Goal: Transaction & Acquisition: Purchase product/service

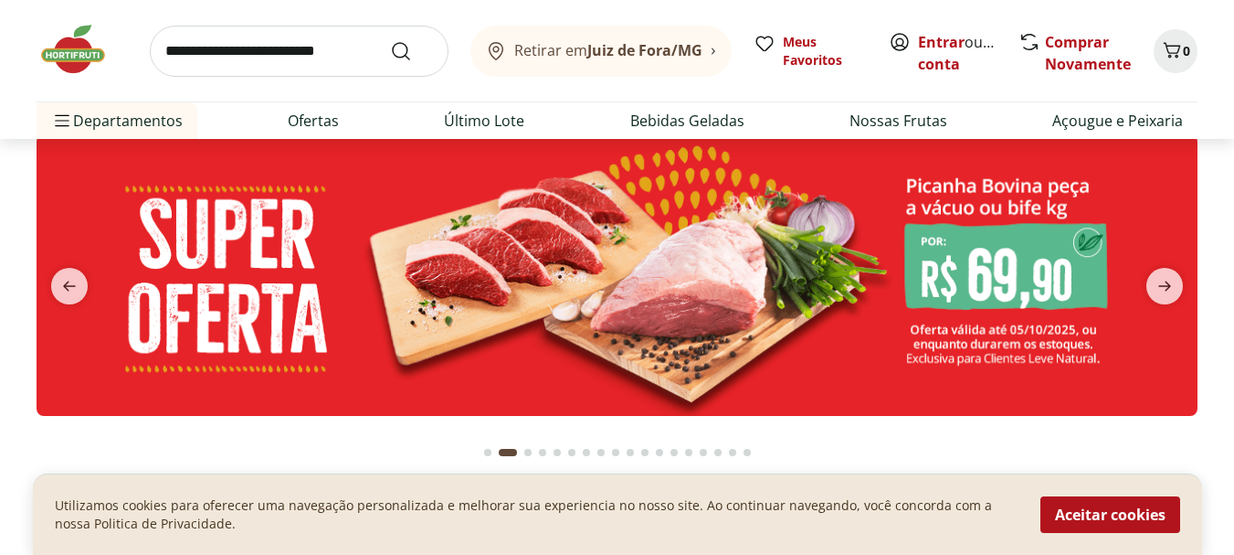
scroll to position [73, 0]
click at [69, 280] on icon "previous" at bounding box center [69, 285] width 22 height 22
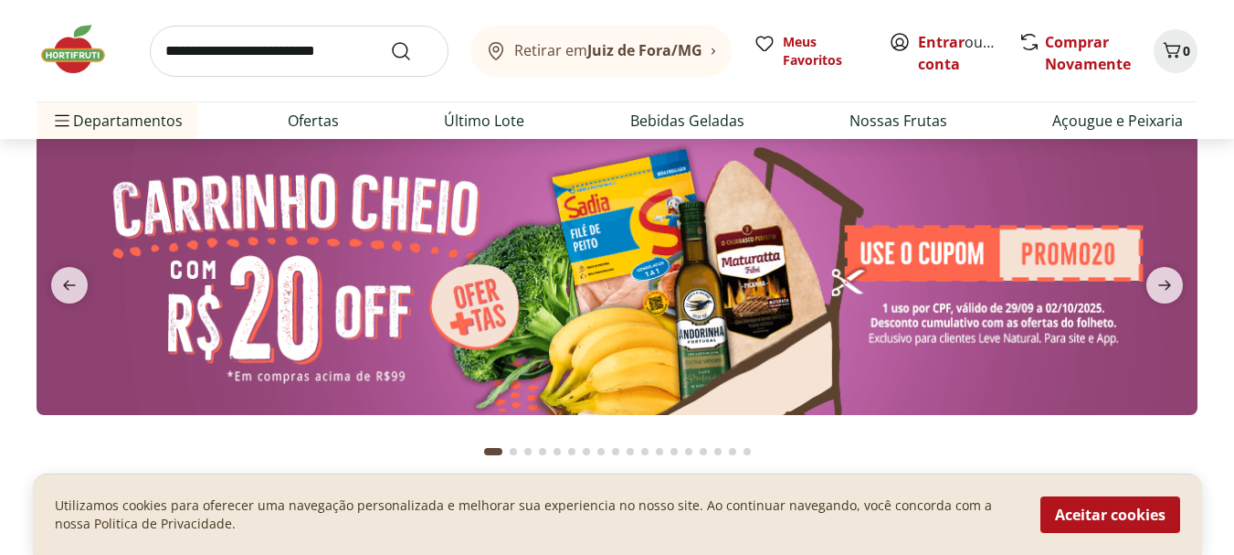
click at [504, 291] on img at bounding box center [617, 273] width 1161 height 281
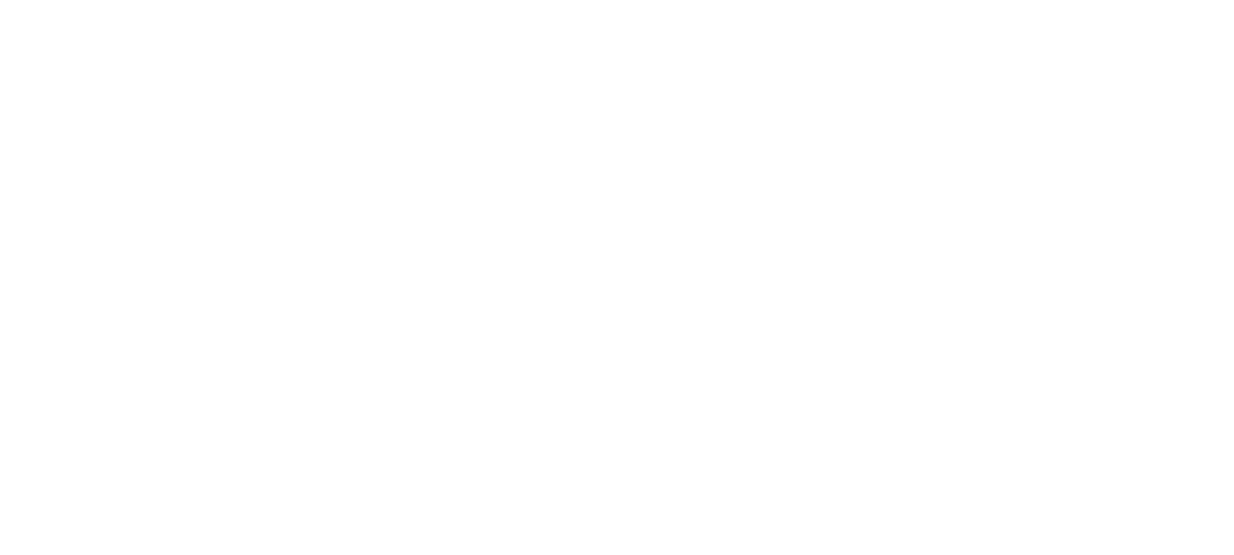
select select "**********"
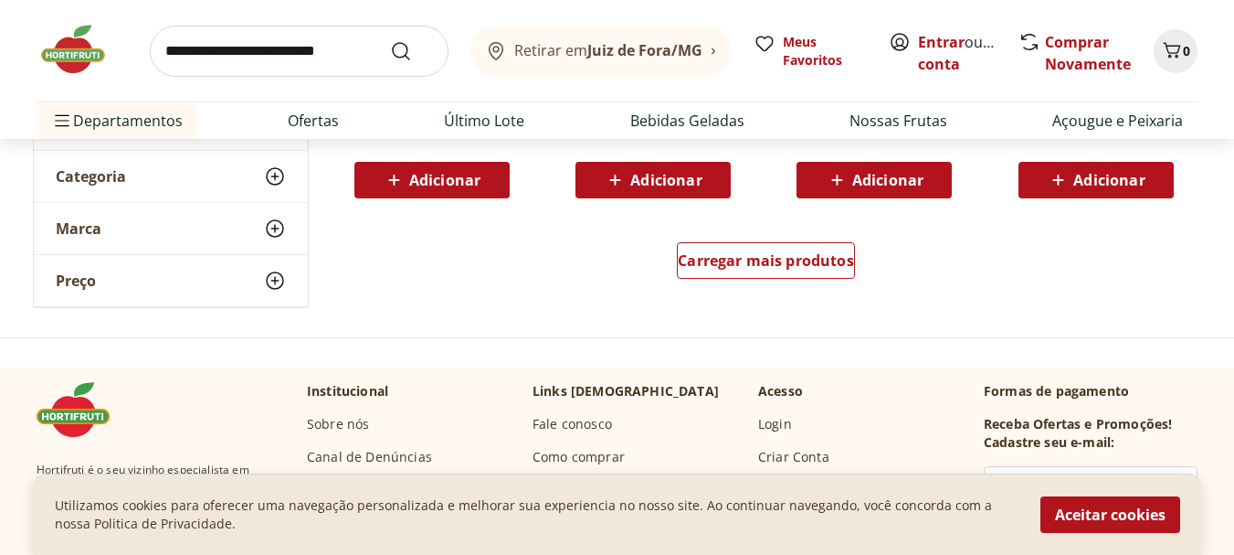
scroll to position [1315, 0]
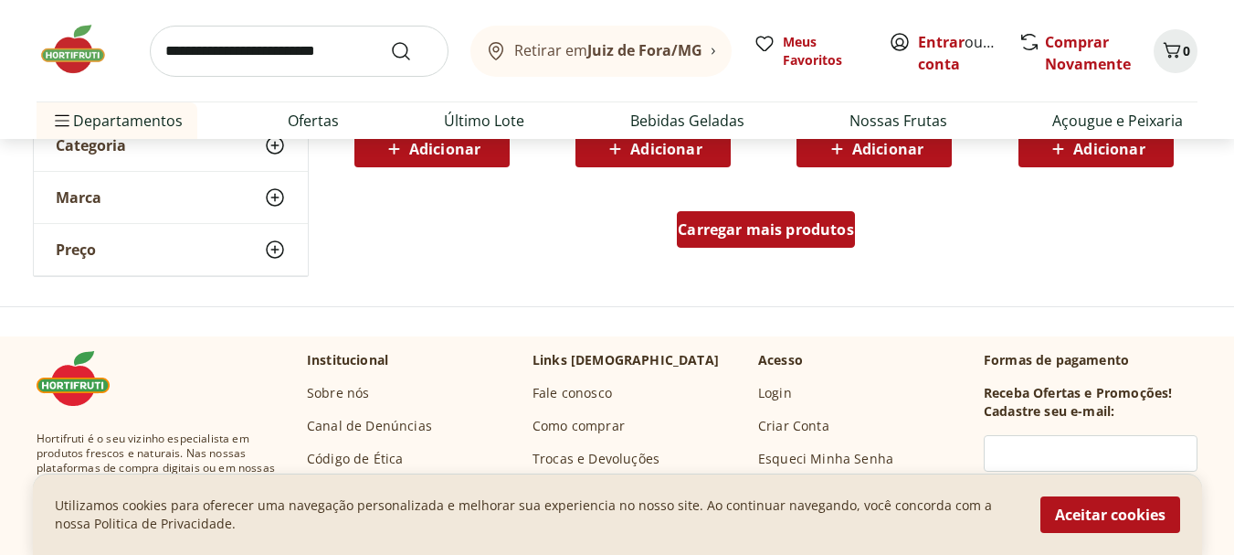
click at [719, 218] on div "Carregar mais produtos" at bounding box center [766, 229] width 178 height 37
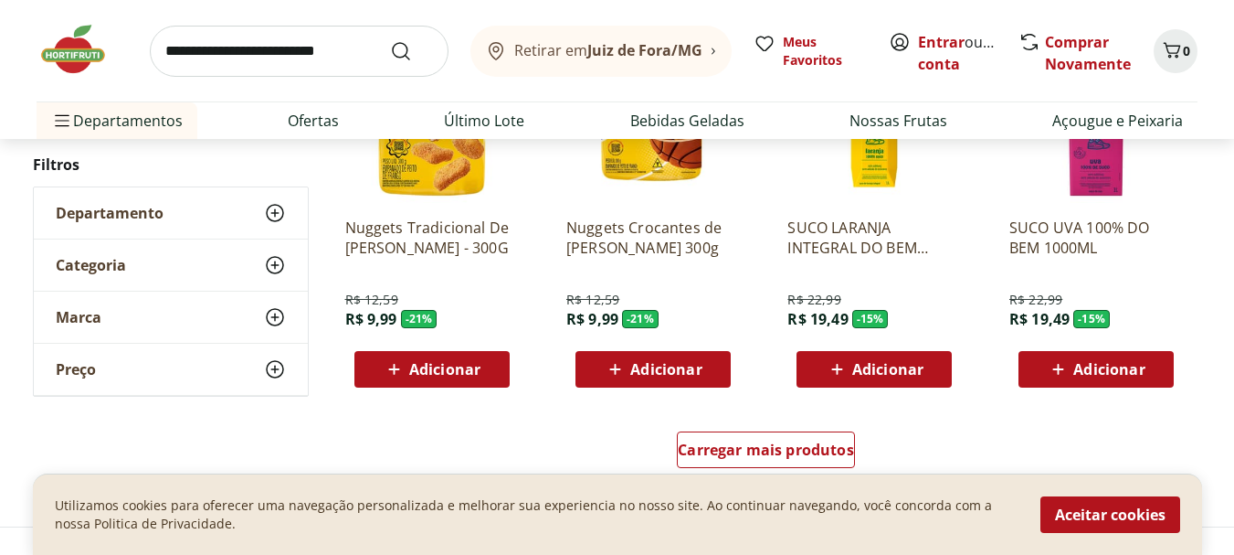
scroll to position [2302, 0]
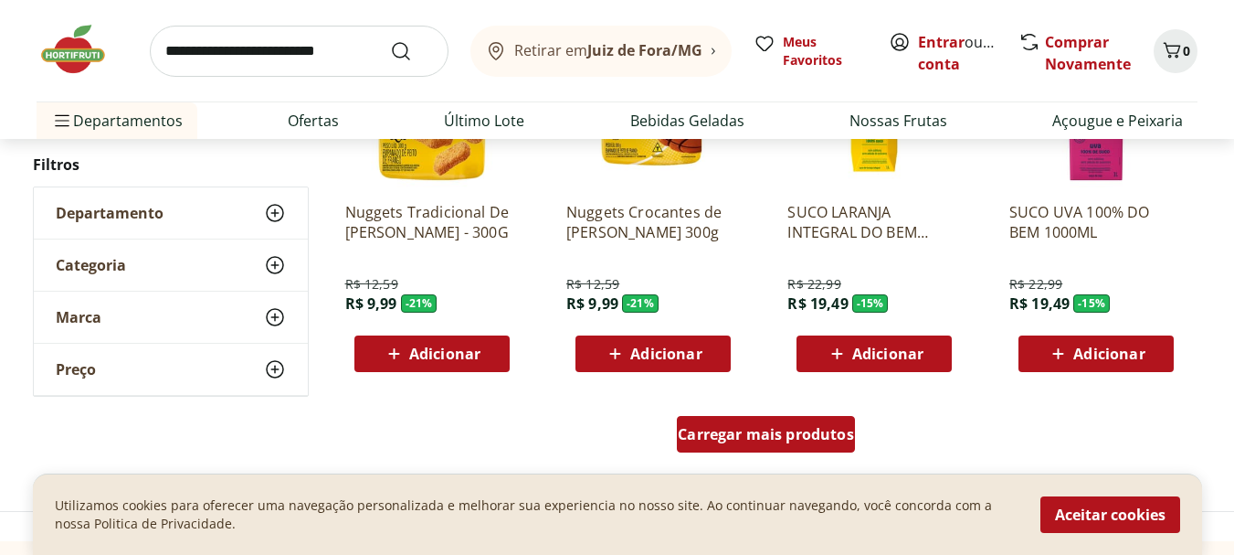
click at [808, 432] on span "Carregar mais produtos" at bounding box center [766, 434] width 176 height 15
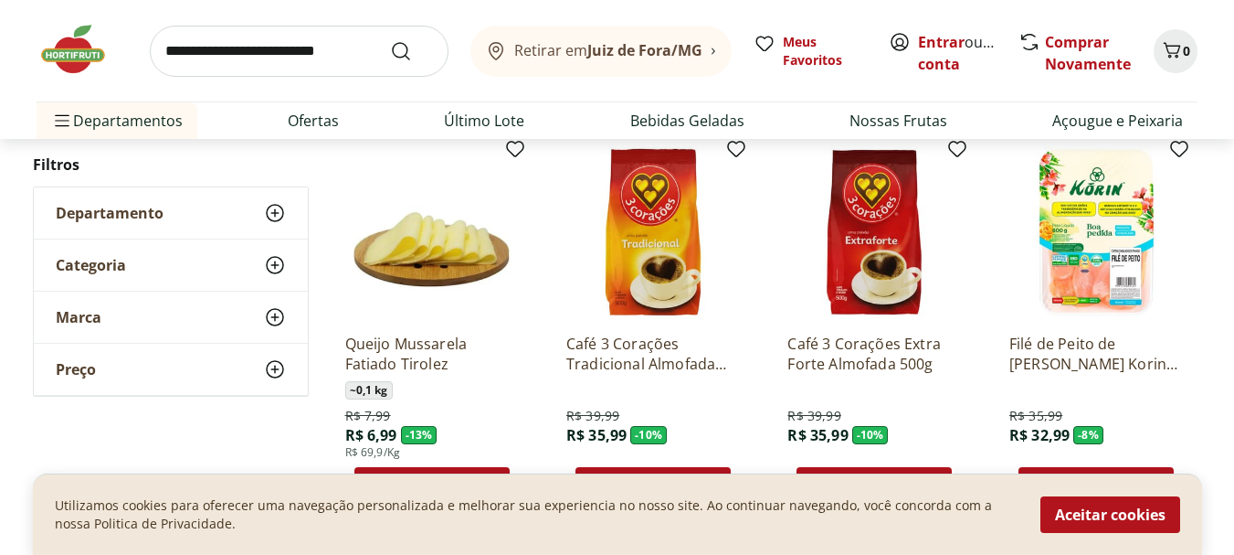
scroll to position [2594, 0]
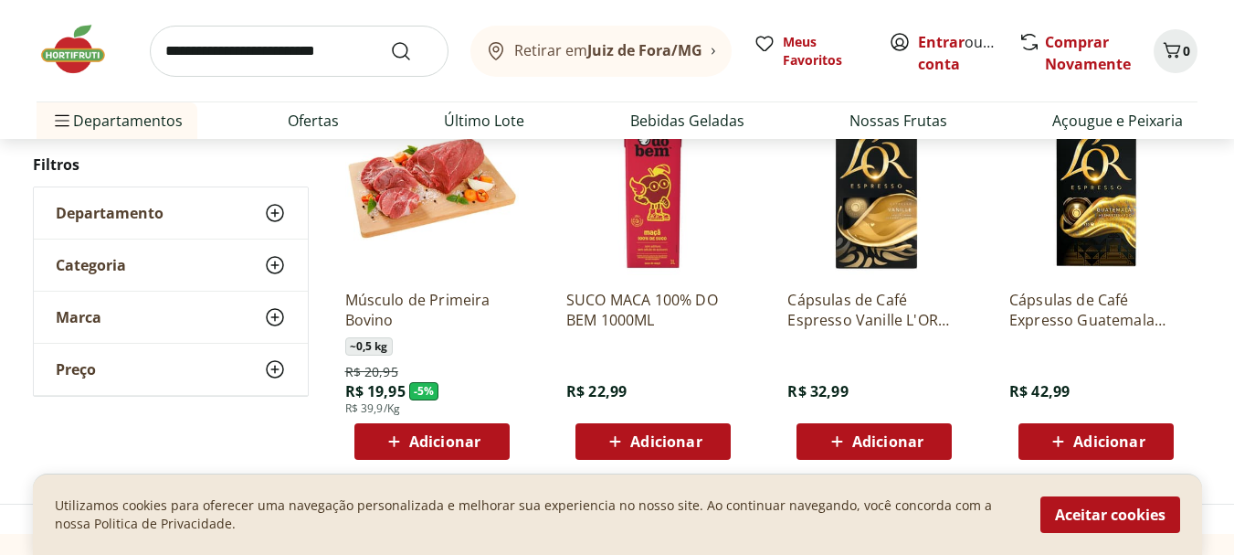
scroll to position [928, 0]
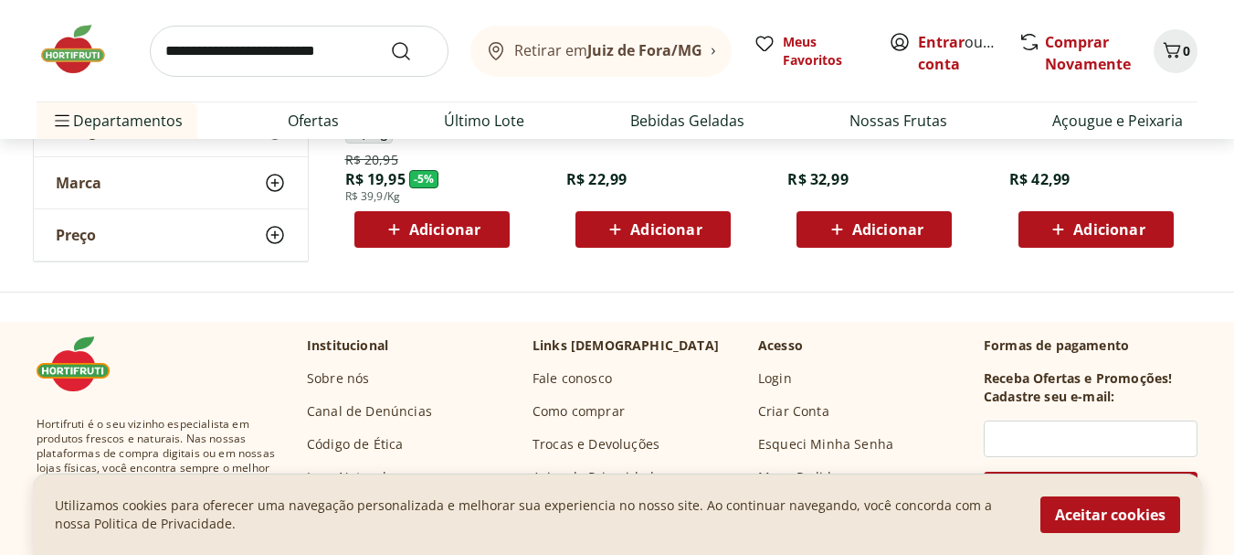
click at [82, 53] on img at bounding box center [82, 49] width 91 height 55
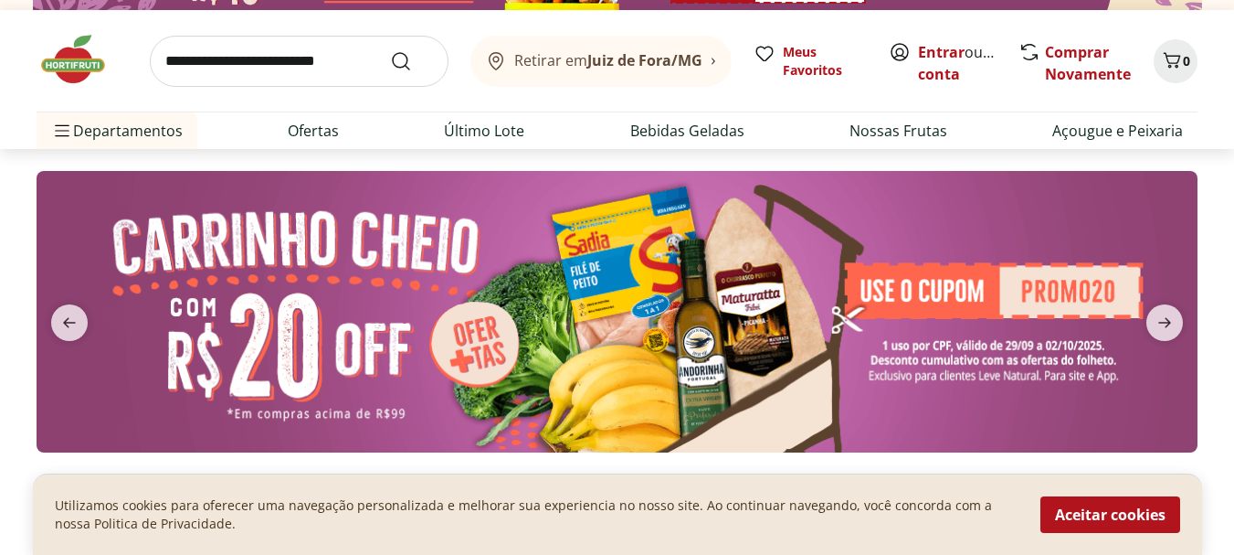
scroll to position [85, 0]
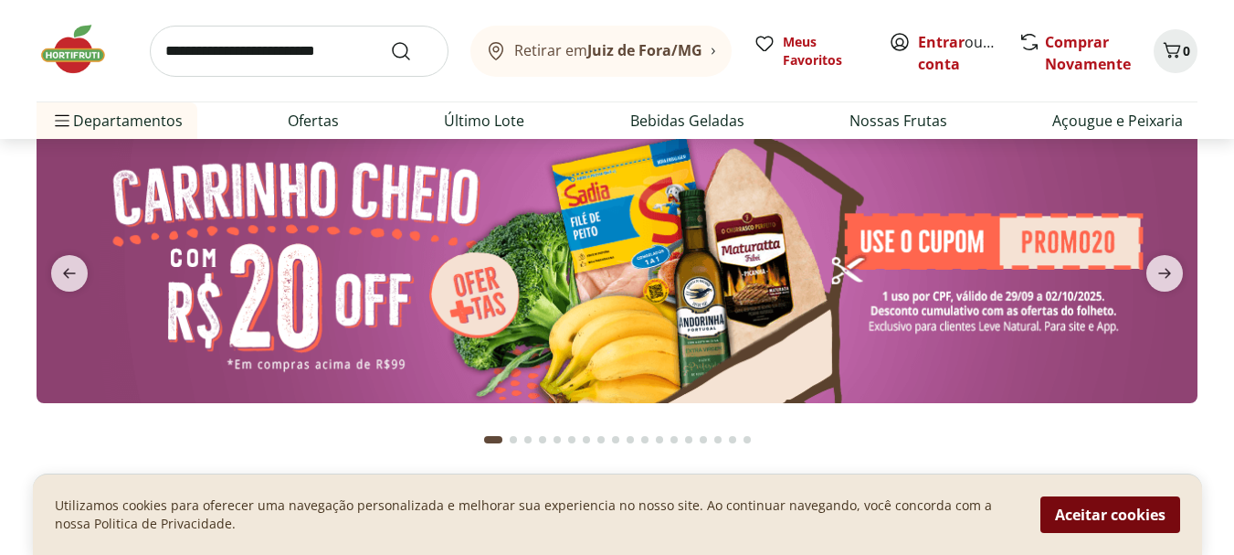
click at [1098, 525] on button "Aceitar cookies" at bounding box center [1111, 514] width 140 height 37
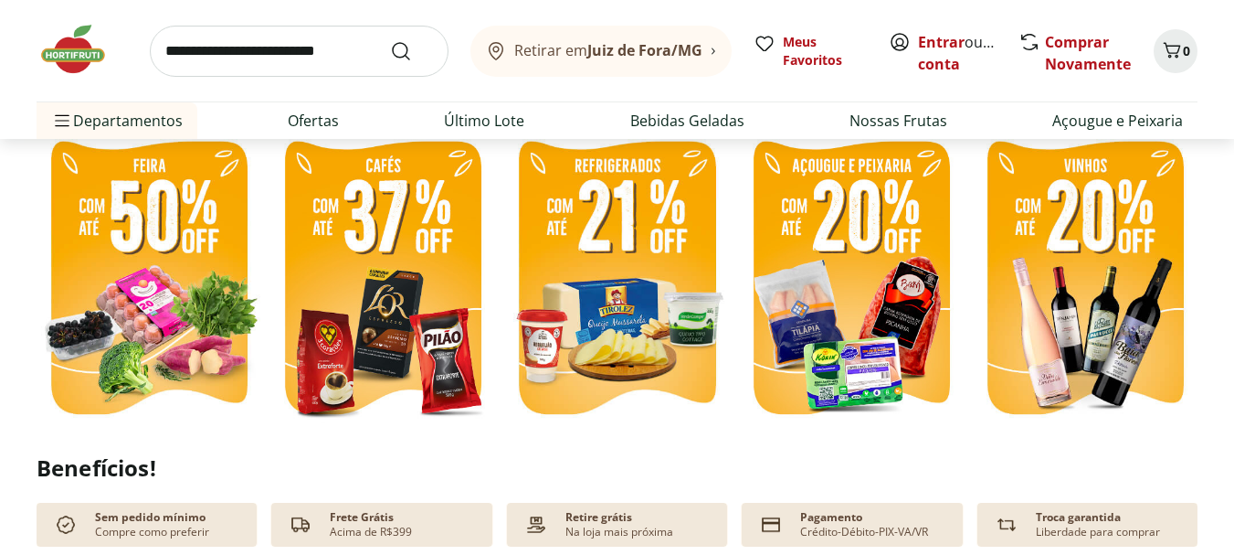
scroll to position [487, 0]
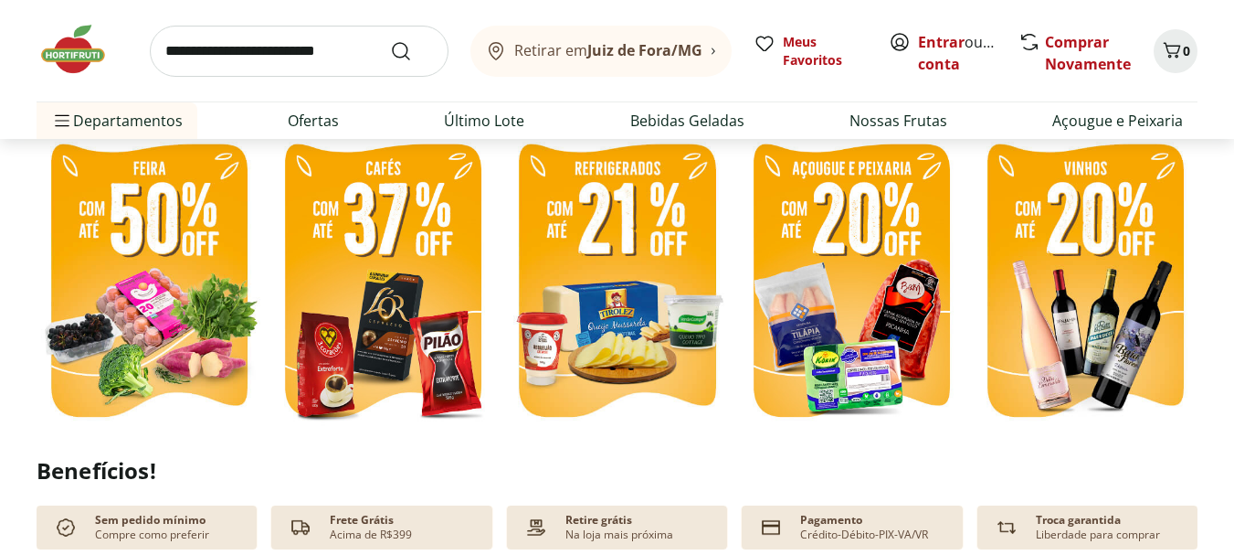
click at [386, 273] on img at bounding box center [382, 282] width 225 height 301
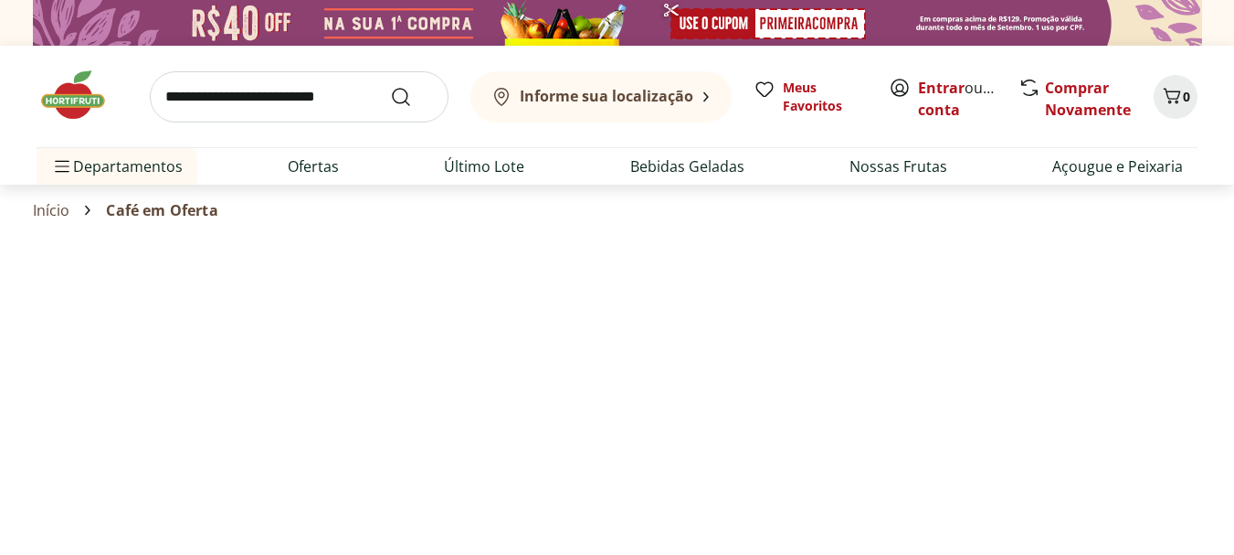
select select "**********"
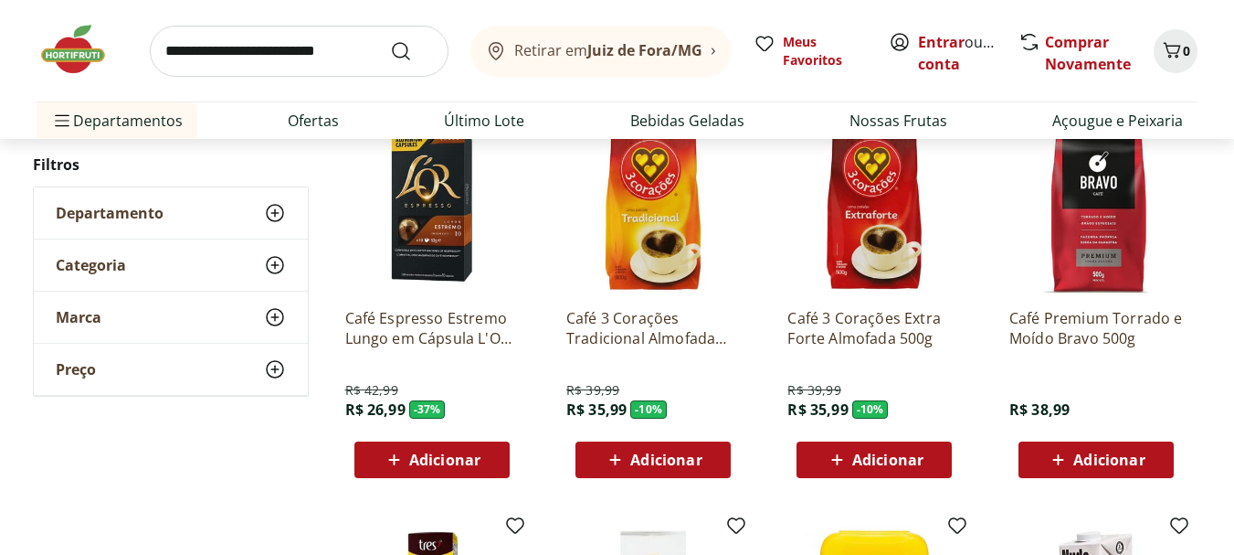
scroll to position [658, 0]
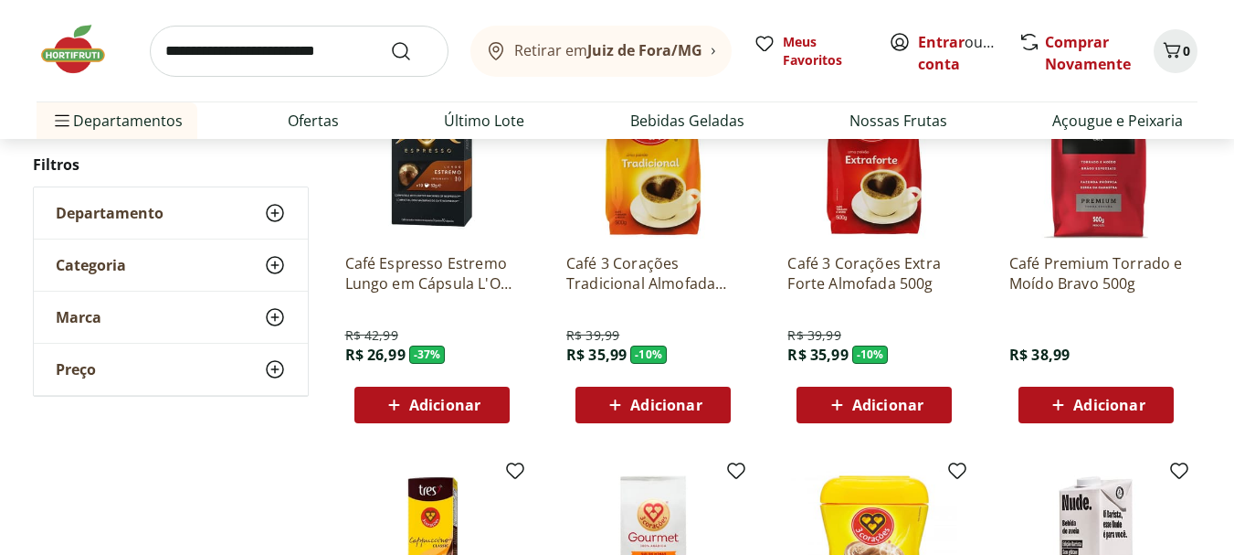
click at [827, 396] on icon at bounding box center [837, 405] width 23 height 22
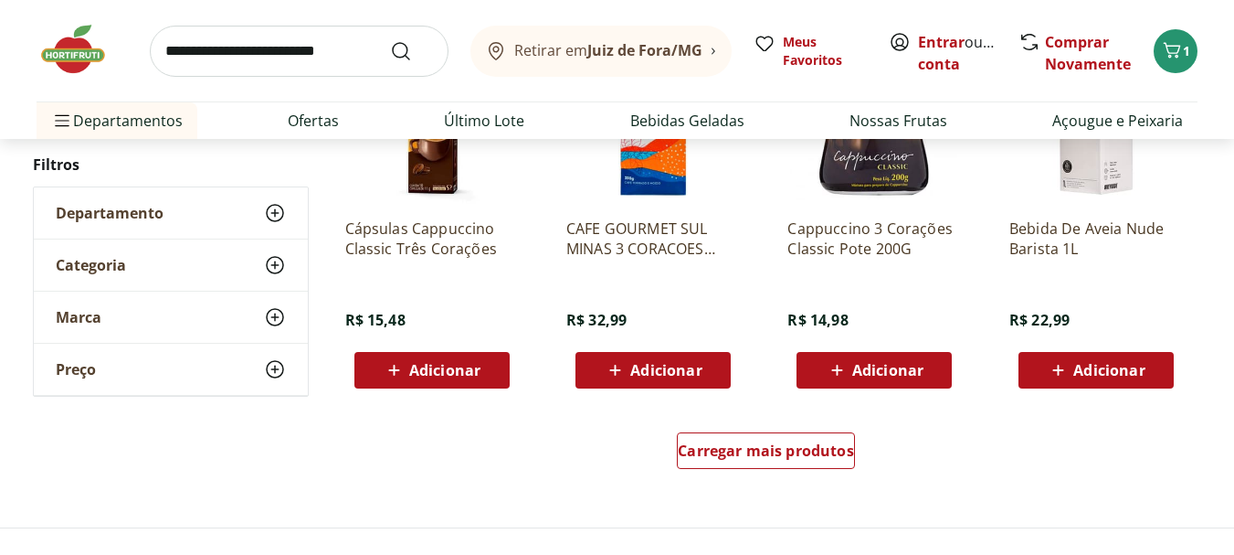
scroll to position [1096, 0]
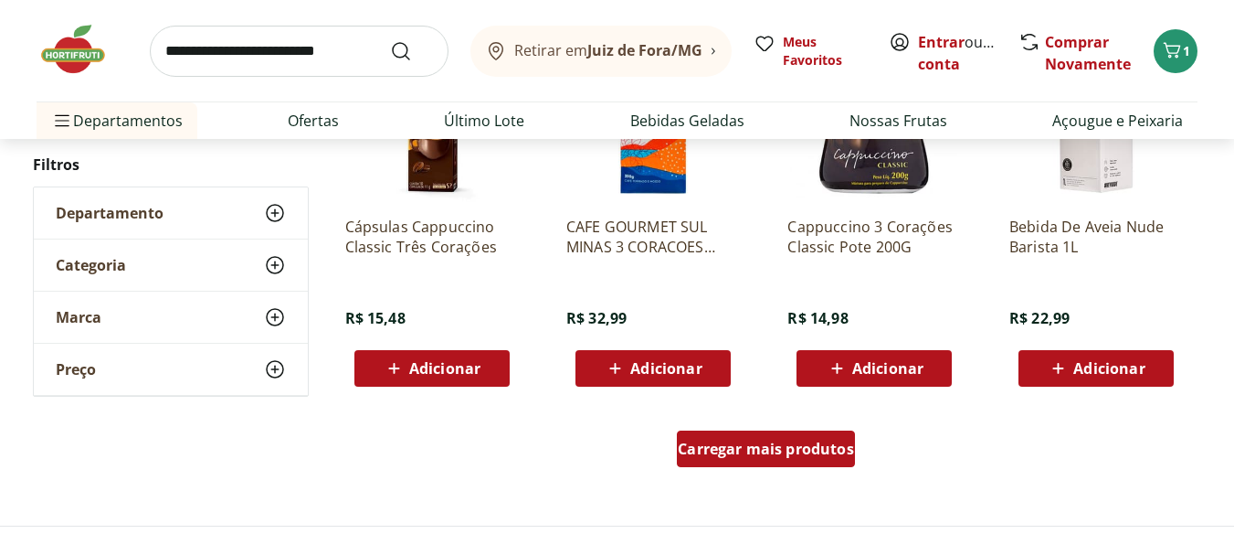
click at [794, 441] on span "Carregar mais produtos" at bounding box center [766, 448] width 176 height 15
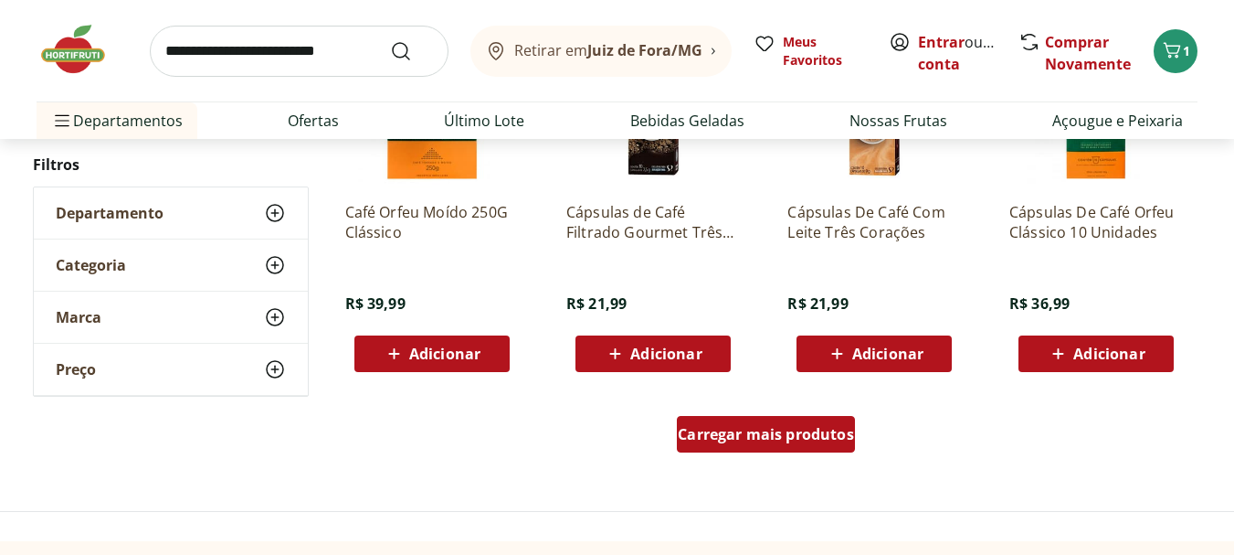
scroll to position [2339, 0]
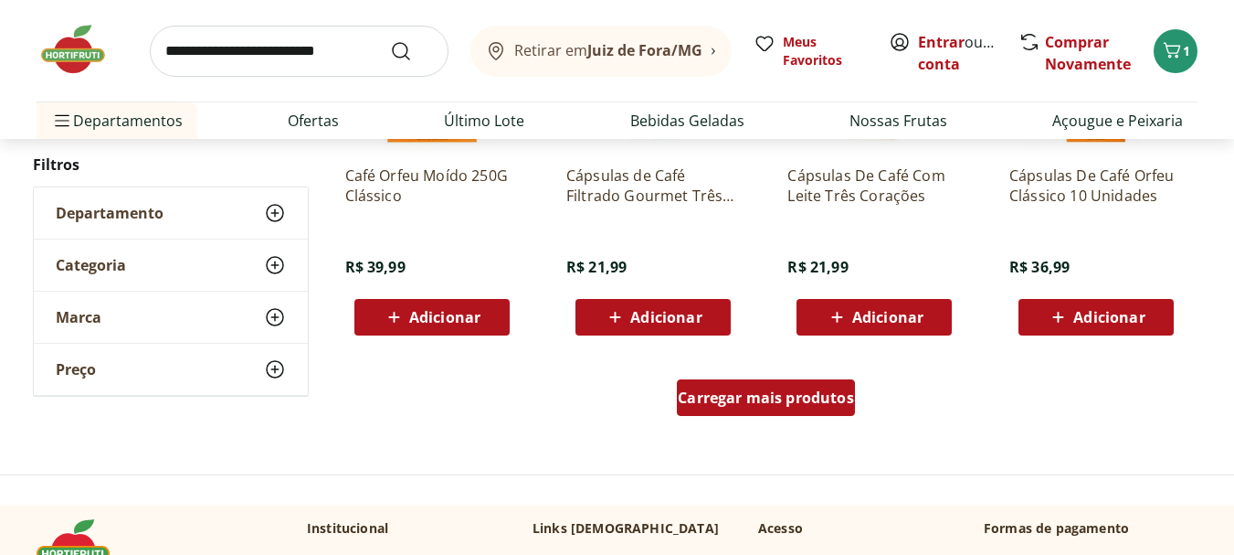
click at [793, 390] on span "Carregar mais produtos" at bounding box center [766, 397] width 176 height 15
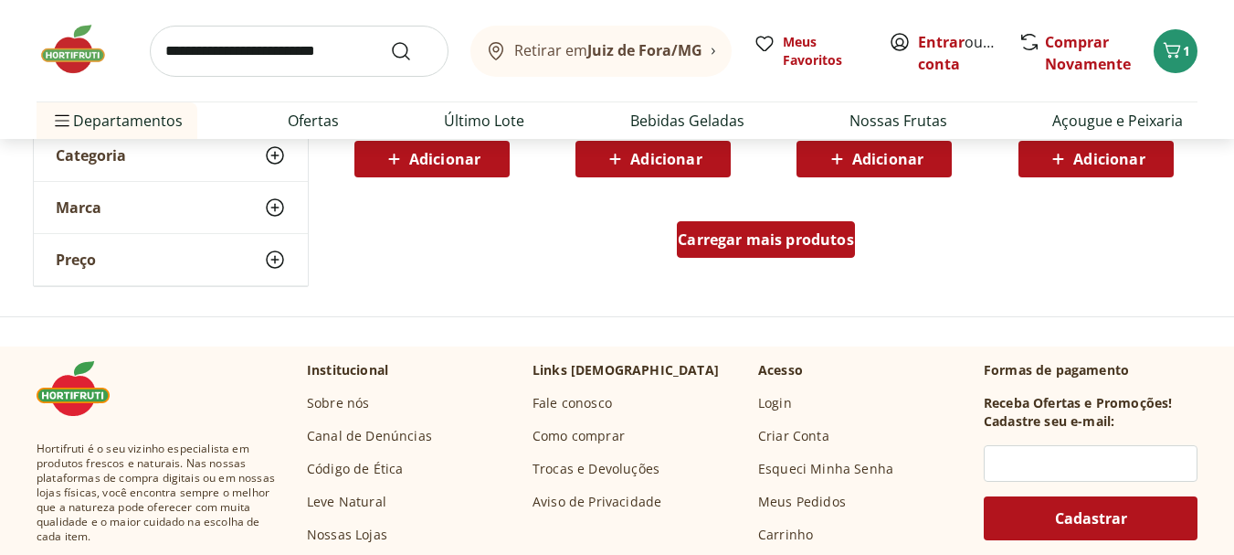
scroll to position [3800, 0]
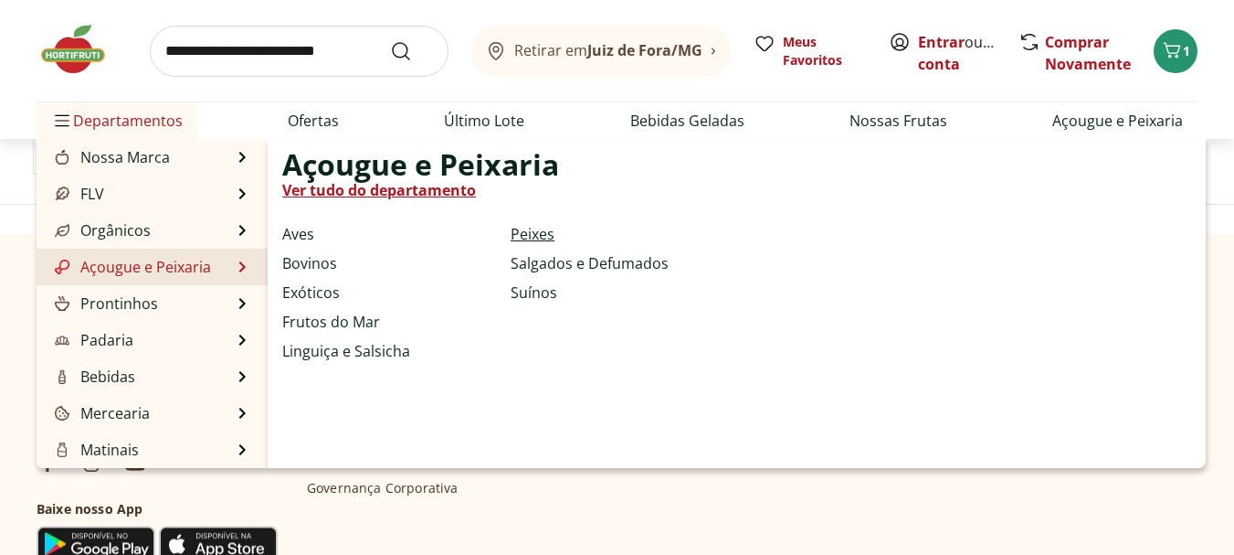
click at [524, 245] on link "Peixes" at bounding box center [533, 234] width 44 height 22
select select "**********"
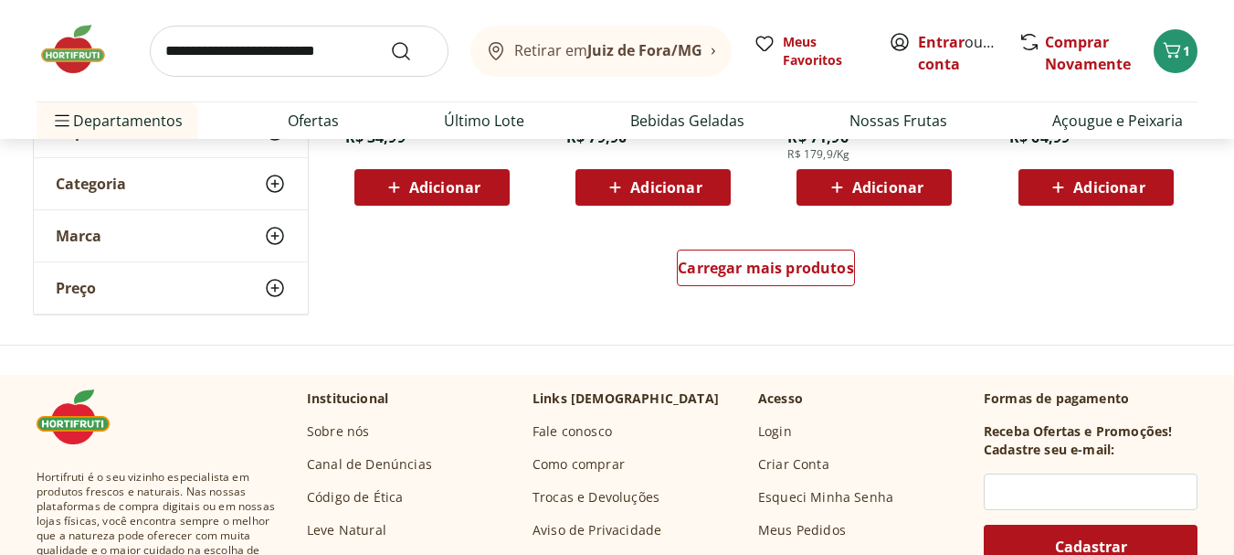
scroll to position [1279, 0]
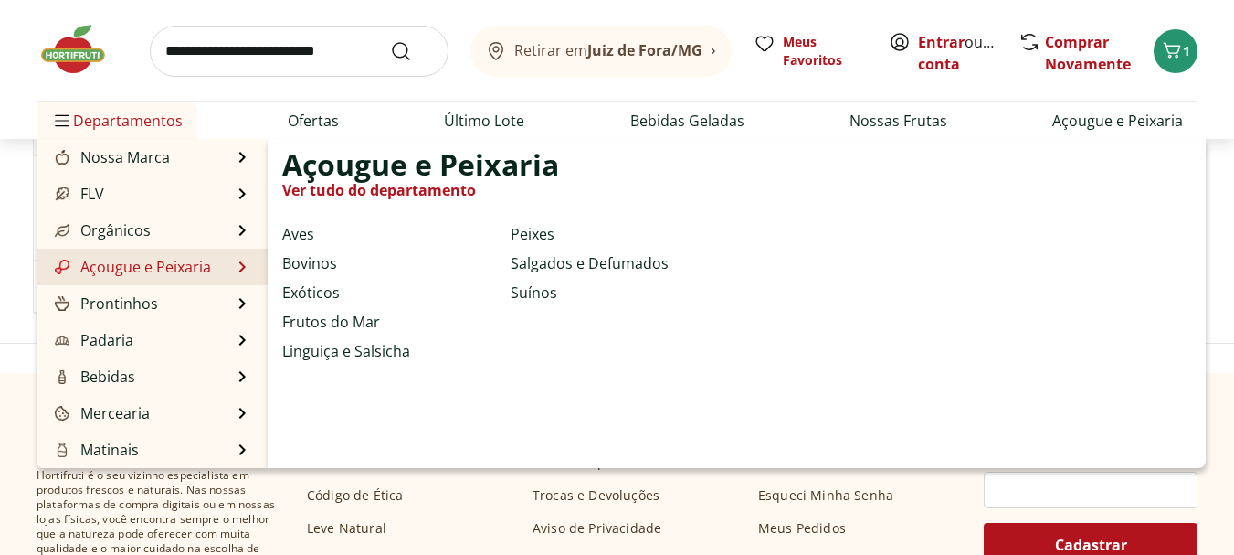
click at [326, 249] on ul "Aves Bovinos Exóticos Frutos do Mar Linguiça e Salsicha Peixes Salgados e Defum…" at bounding box center [428, 306] width 293 height 166
click at [314, 265] on link "Bovinos" at bounding box center [309, 263] width 55 height 22
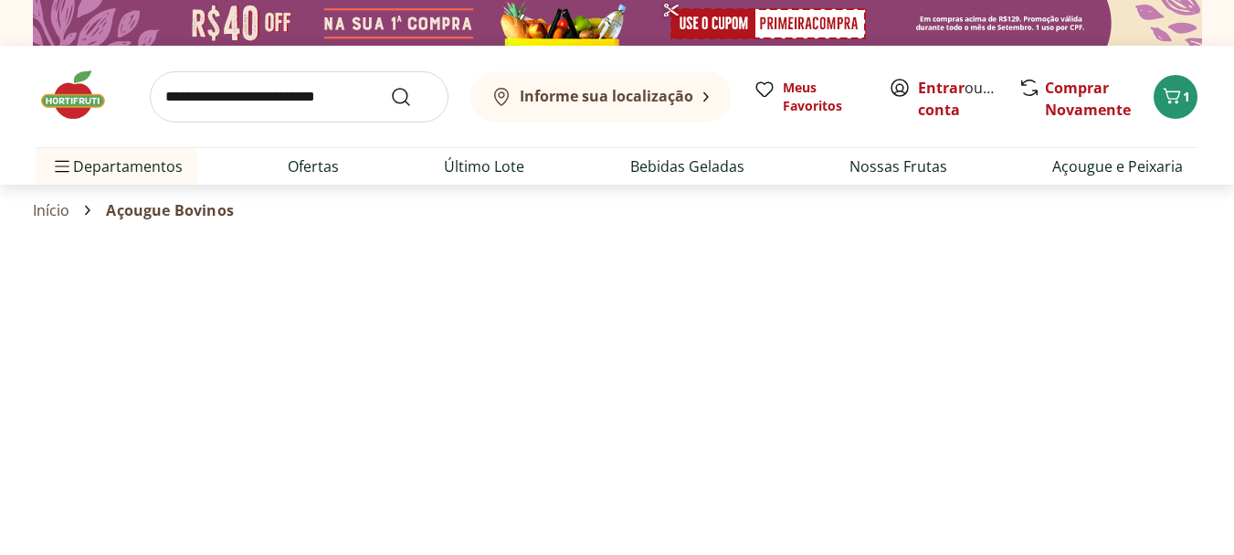
select select "**********"
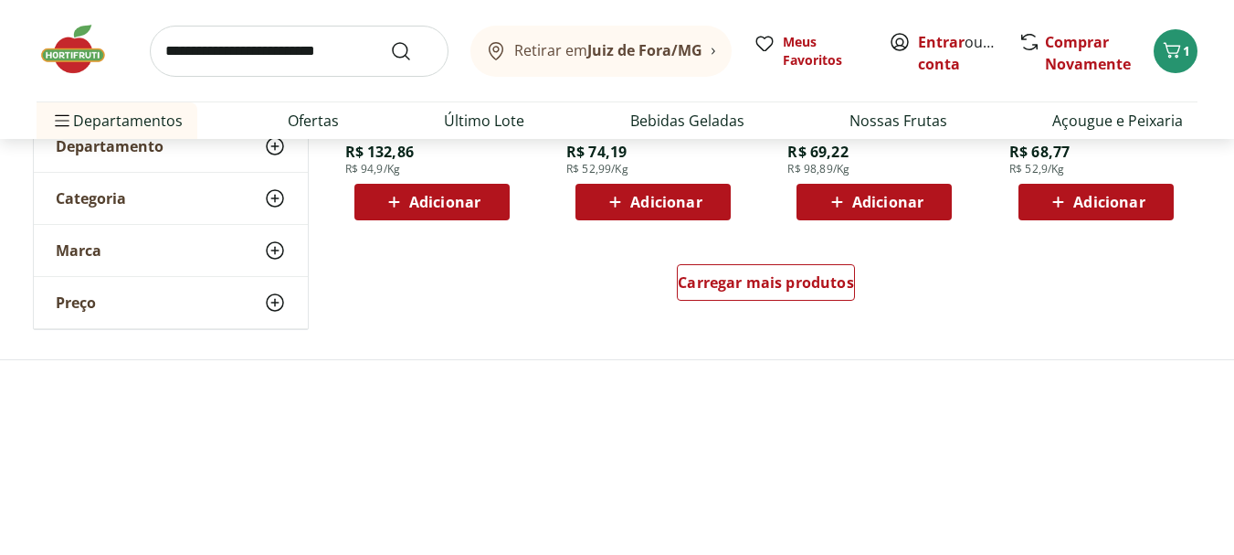
scroll to position [1389, 0]
